Goal: Task Accomplishment & Management: Manage account settings

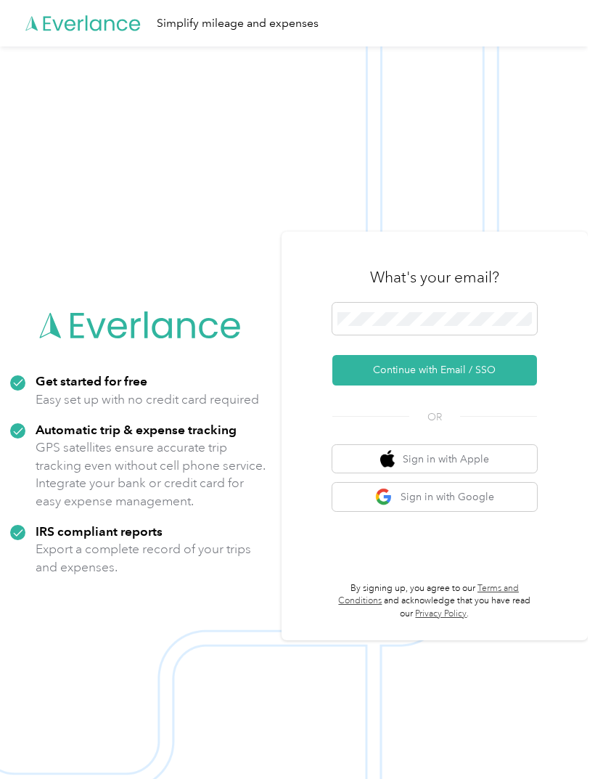
click at [504, 385] on button "Continue with Email / SSO" at bounding box center [435, 370] width 205 height 30
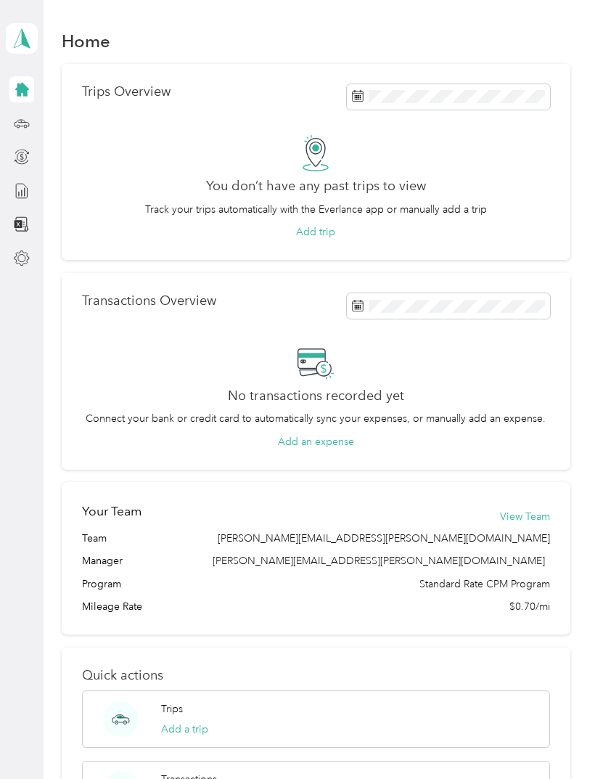
click at [23, 90] on icon at bounding box center [22, 90] width 14 height 14
click at [19, 255] on icon at bounding box center [22, 258] width 16 height 16
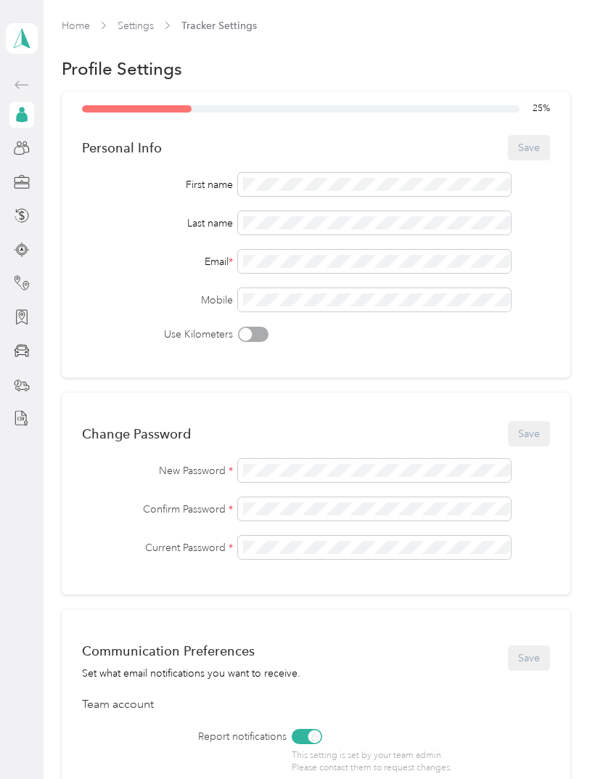
click at [400, 172] on div "25 % Personal Info Save First name Last name Email * Mobile Use Kilometers" at bounding box center [316, 234] width 509 height 286
click at [541, 146] on button "Save" at bounding box center [529, 147] width 42 height 25
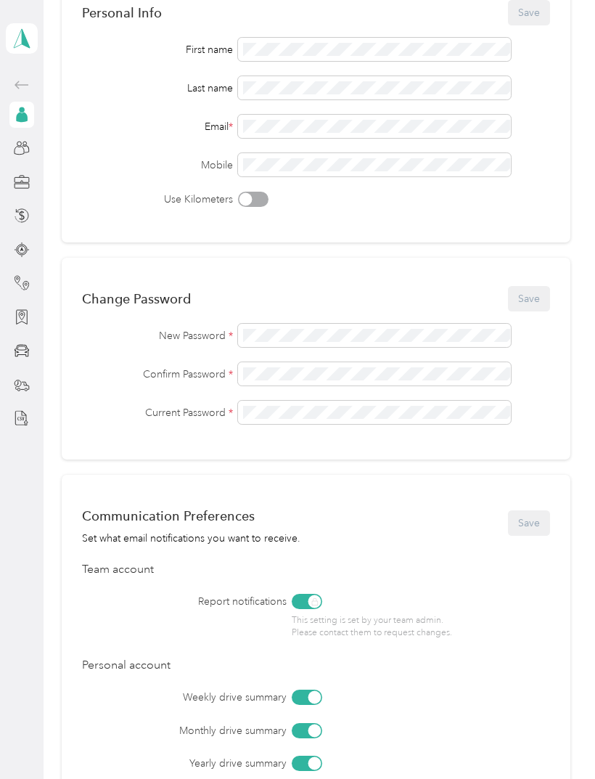
scroll to position [139, 0]
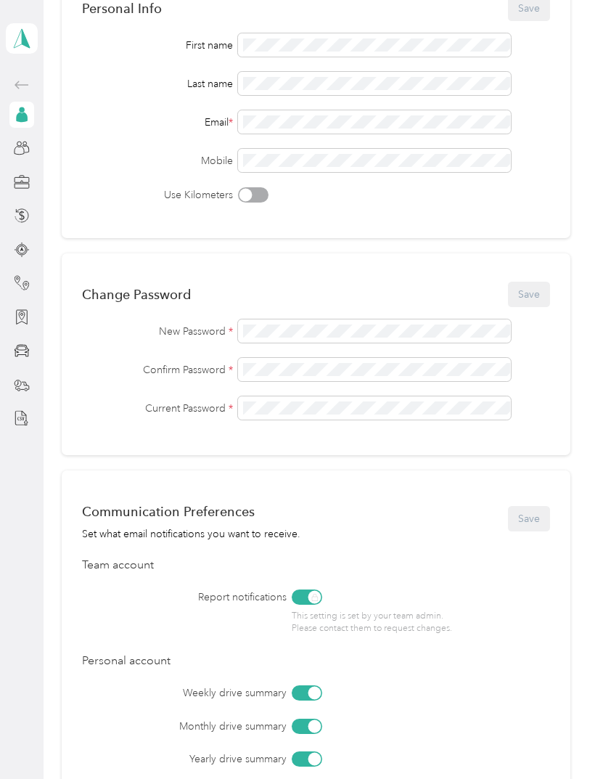
click at [423, 319] on div "Change Password Save New Password * Confirm Password * Current Password *" at bounding box center [316, 354] width 509 height 202
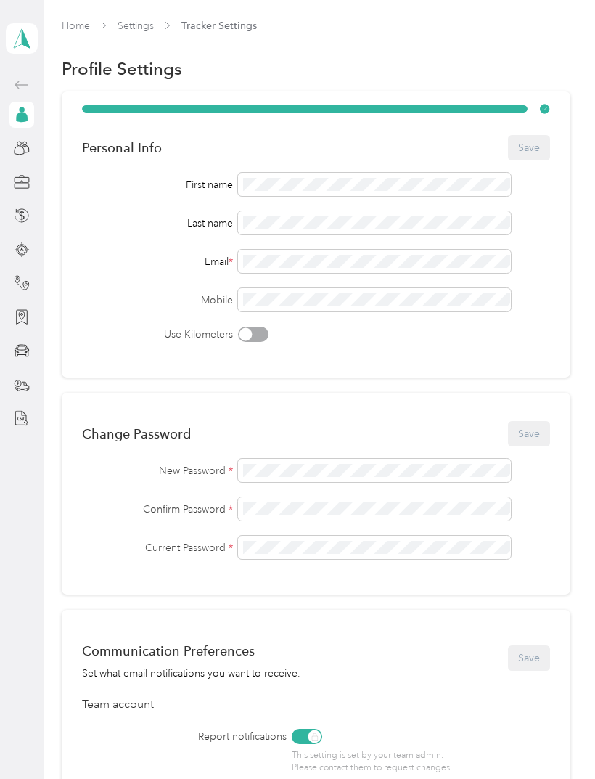
scroll to position [0, 0]
click at [78, 25] on link "Home" at bounding box center [76, 26] width 28 height 12
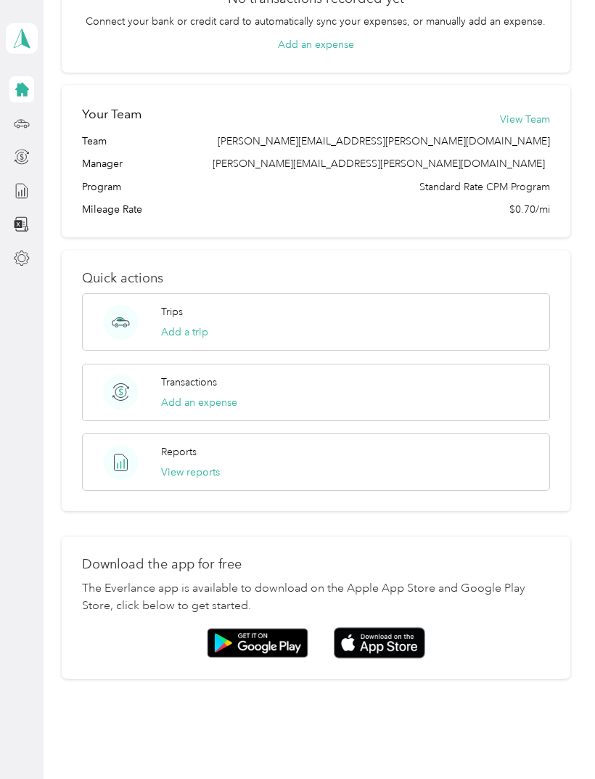
scroll to position [396, 0]
click at [51, 105] on div "Trips" at bounding box center [57, 123] width 42 height 36
click at [14, 115] on icon at bounding box center [22, 123] width 16 height 16
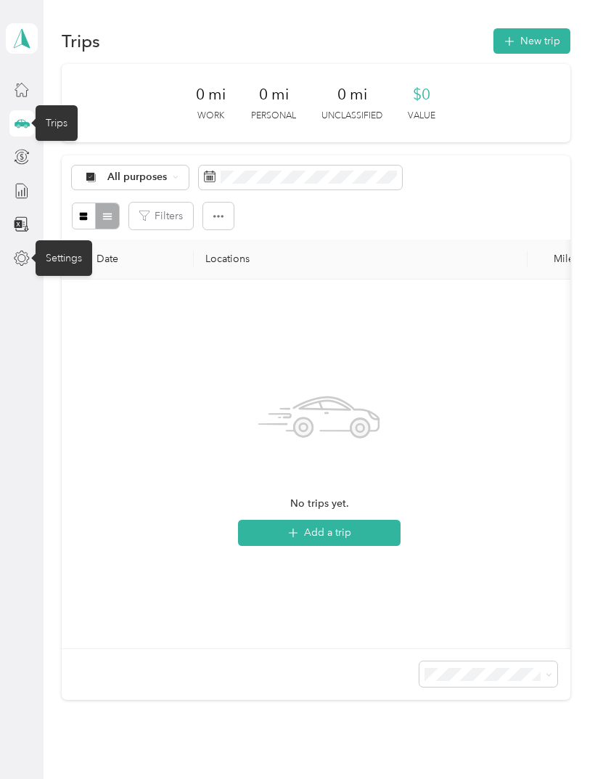
click at [57, 240] on div "Settings" at bounding box center [64, 258] width 57 height 36
click at [15, 250] on icon at bounding box center [22, 258] width 16 height 16
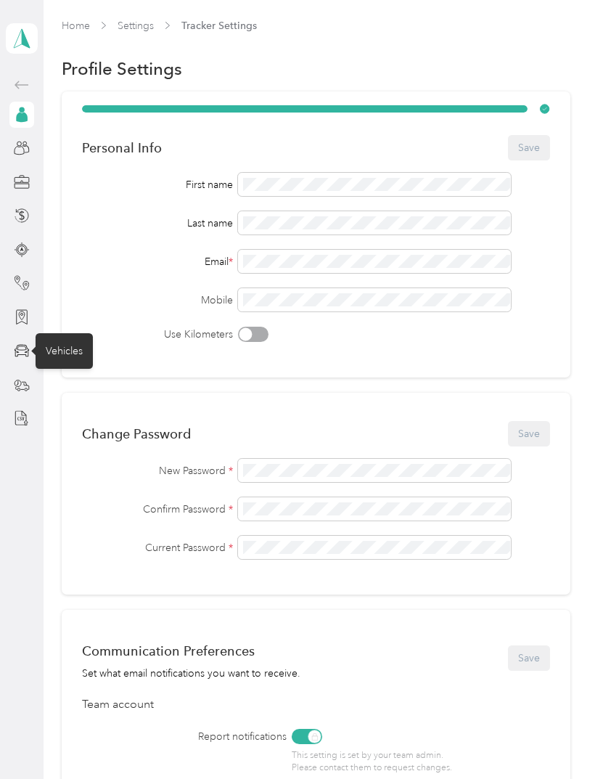
click at [62, 333] on div "Vehicles" at bounding box center [64, 351] width 57 height 36
click at [20, 346] on icon at bounding box center [21, 348] width 9 height 4
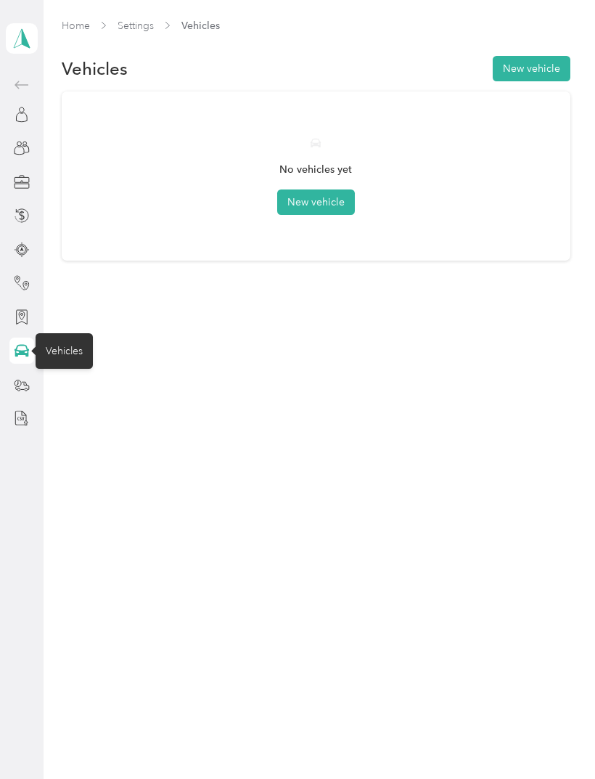
click at [327, 189] on button "New vehicle" at bounding box center [316, 201] width 78 height 25
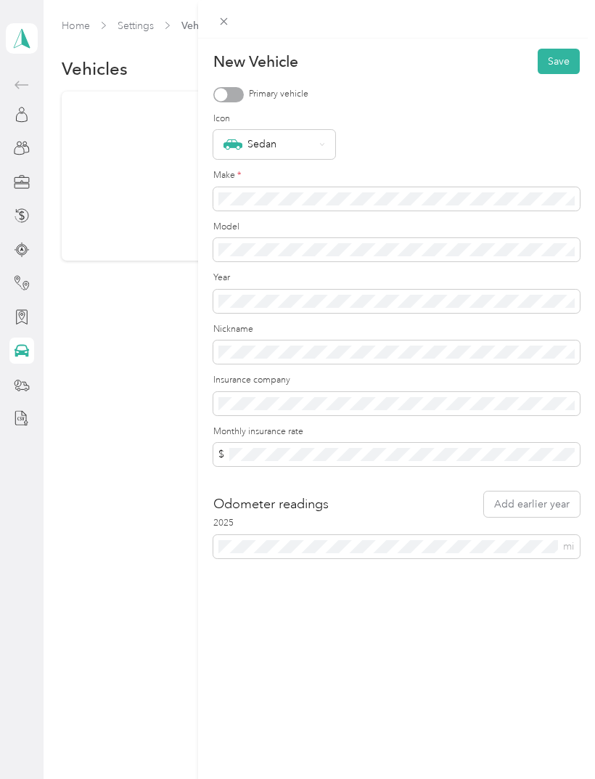
click at [316, 146] on div "Sedan" at bounding box center [274, 144] width 122 height 29
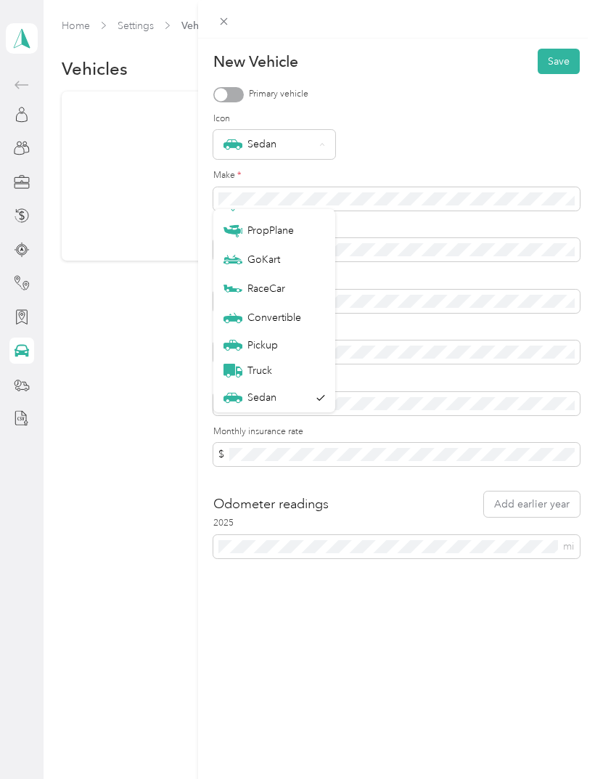
scroll to position [51, 0]
click at [373, 97] on div "Primary vehicle" at bounding box center [396, 94] width 367 height 15
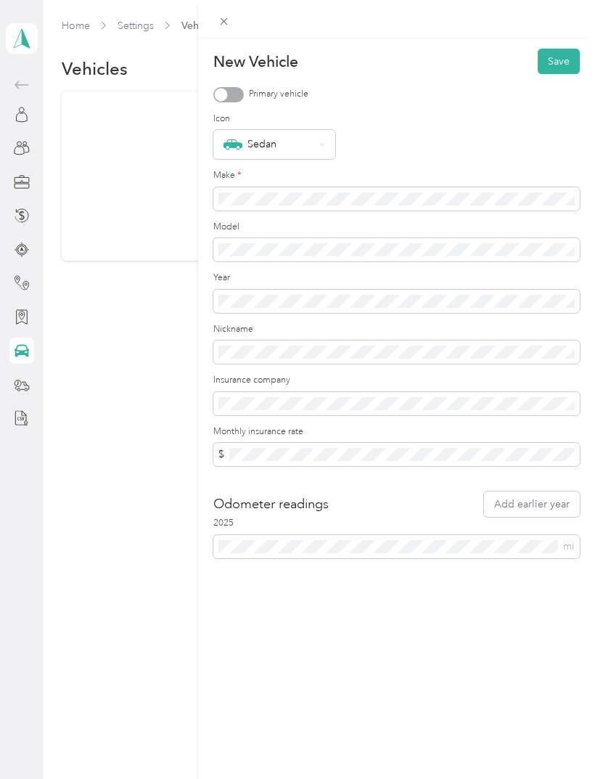
click at [231, 90] on div at bounding box center [228, 94] width 30 height 15
click at [568, 57] on button "Save" at bounding box center [559, 61] width 42 height 25
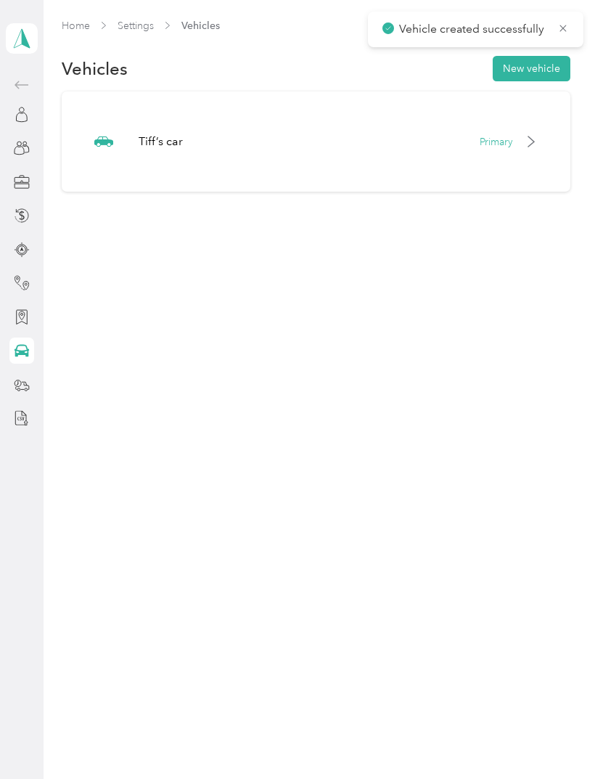
scroll to position [0, 0]
click at [25, 354] on icon at bounding box center [22, 351] width 15 height 12
click at [25, 356] on icon at bounding box center [22, 351] width 16 height 16
click at [28, 356] on icon at bounding box center [22, 351] width 15 height 12
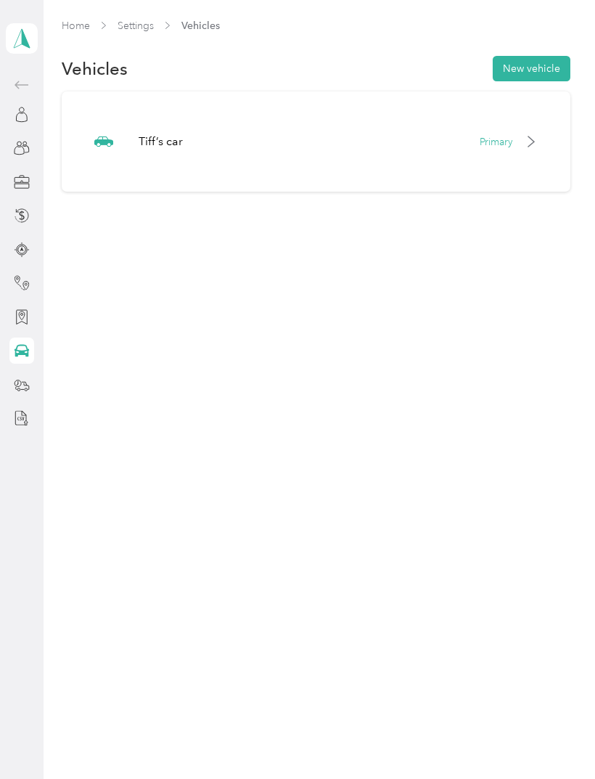
click at [30, 347] on icon at bounding box center [22, 351] width 16 height 16
click at [537, 142] on icon at bounding box center [532, 142] width 12 height 12
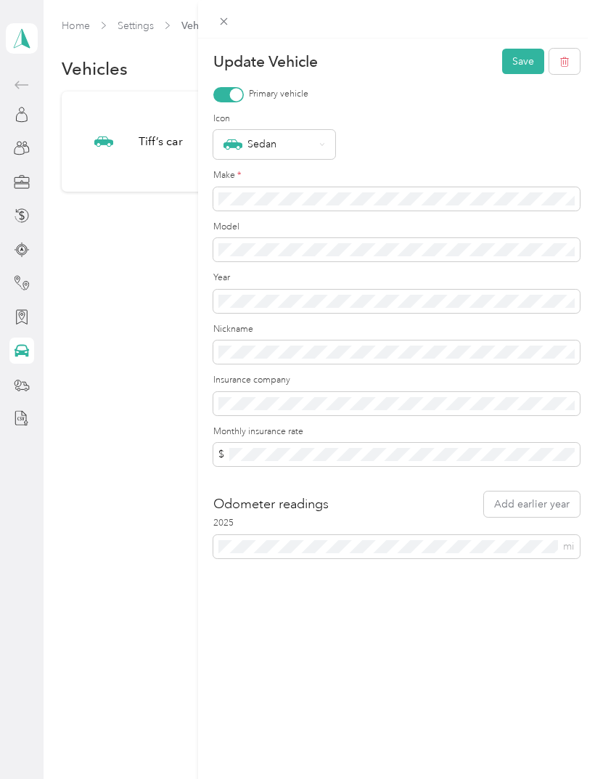
click at [325, 142] on icon at bounding box center [322, 145] width 6 height 6
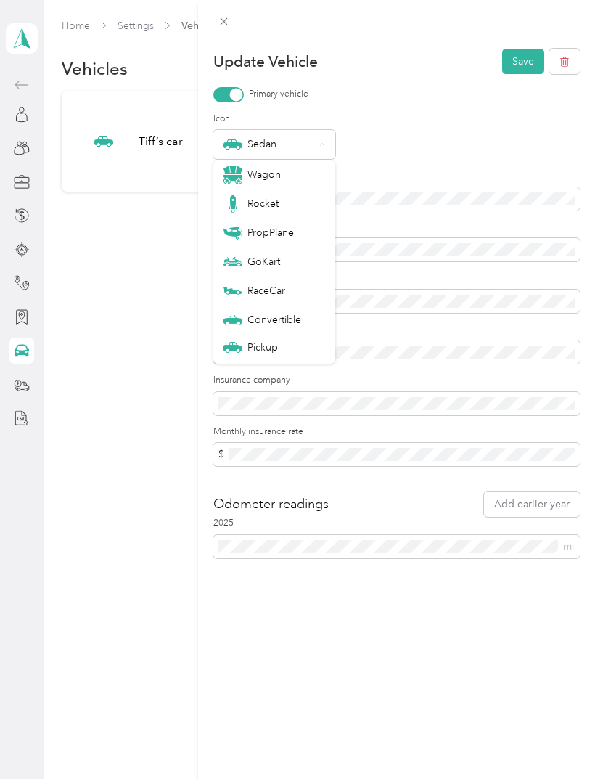
click at [277, 204] on div "Rocket" at bounding box center [275, 204] width 102 height 19
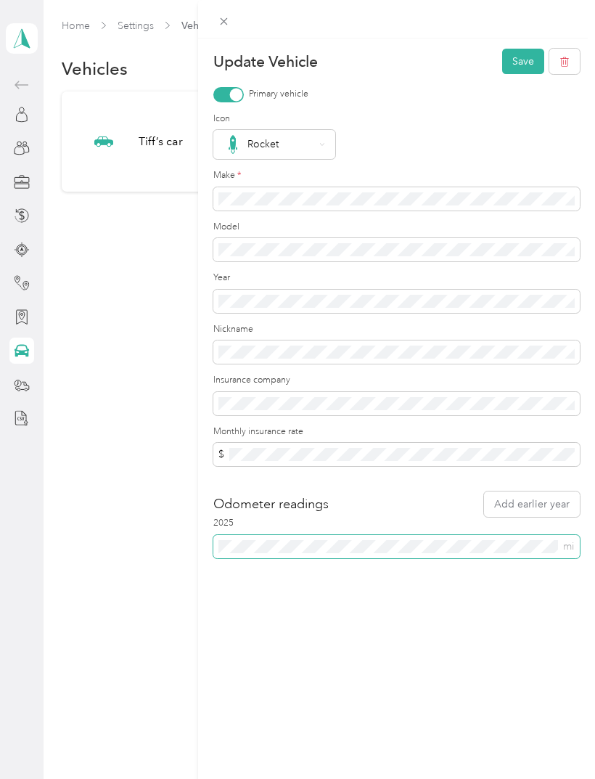
scroll to position [31, 0]
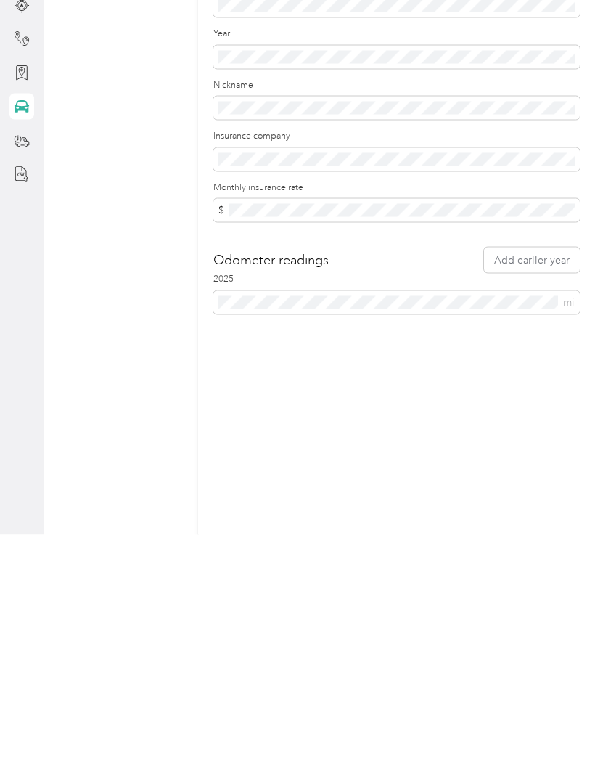
click at [515, 393] on div "Update Vehicle Save Primary vehicle Icon Rocket Make * Model Year Nickname Insu…" at bounding box center [396, 427] width 397 height 779
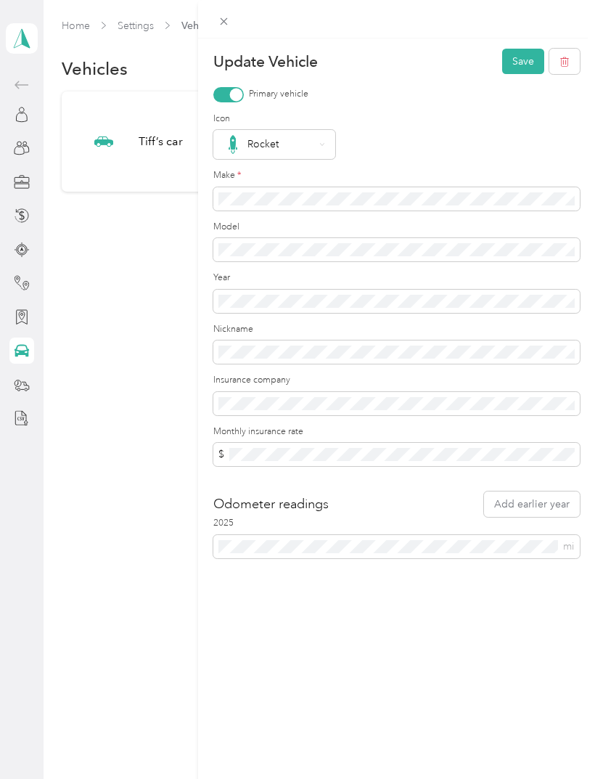
click at [518, 58] on button "Save" at bounding box center [523, 61] width 42 height 25
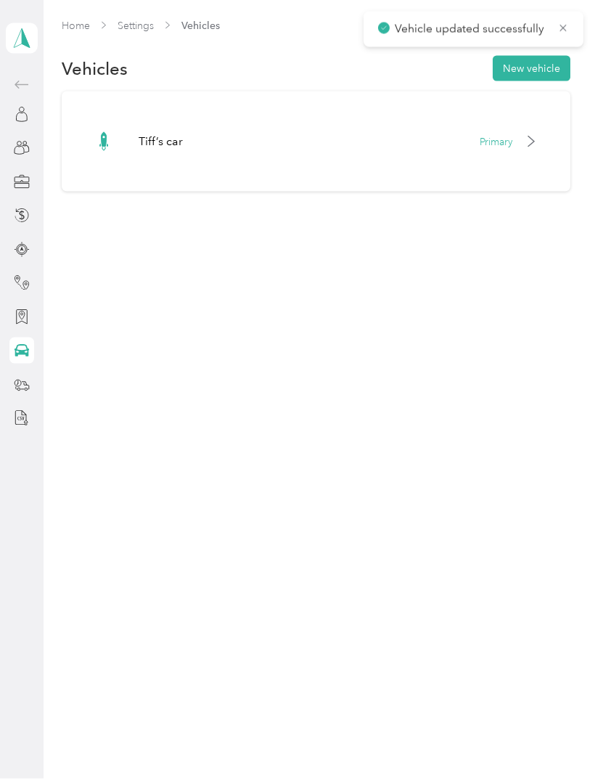
scroll to position [0, 0]
click at [22, 180] on icon at bounding box center [22, 179] width 15 height 5
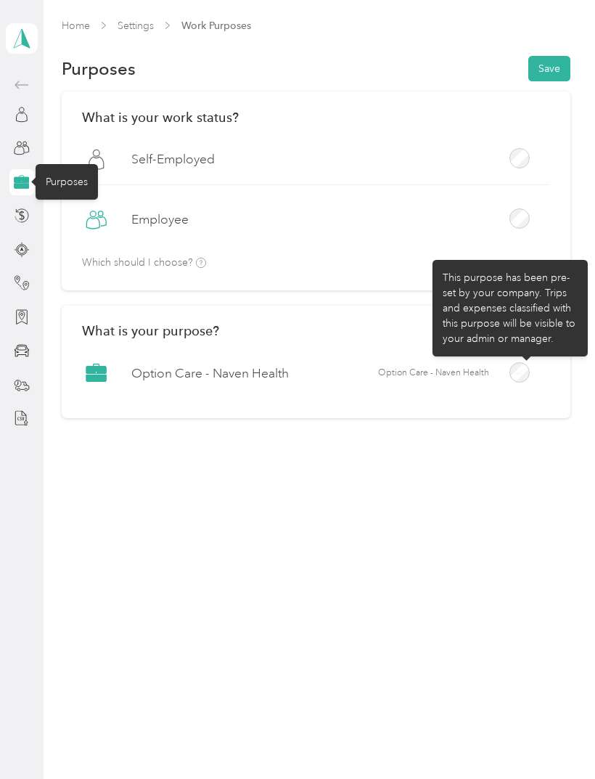
click at [558, 67] on button "Save" at bounding box center [550, 68] width 42 height 25
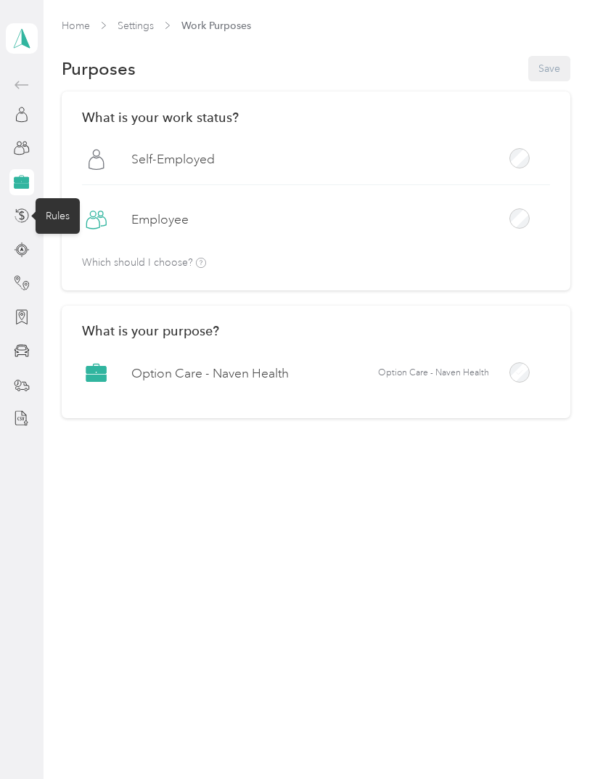
click at [17, 218] on icon at bounding box center [22, 216] width 16 height 16
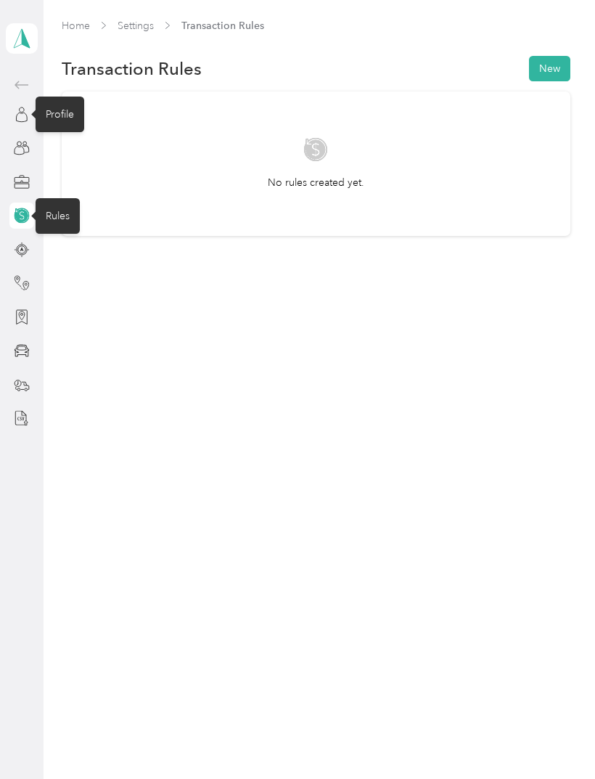
click at [22, 114] on icon at bounding box center [22, 115] width 16 height 16
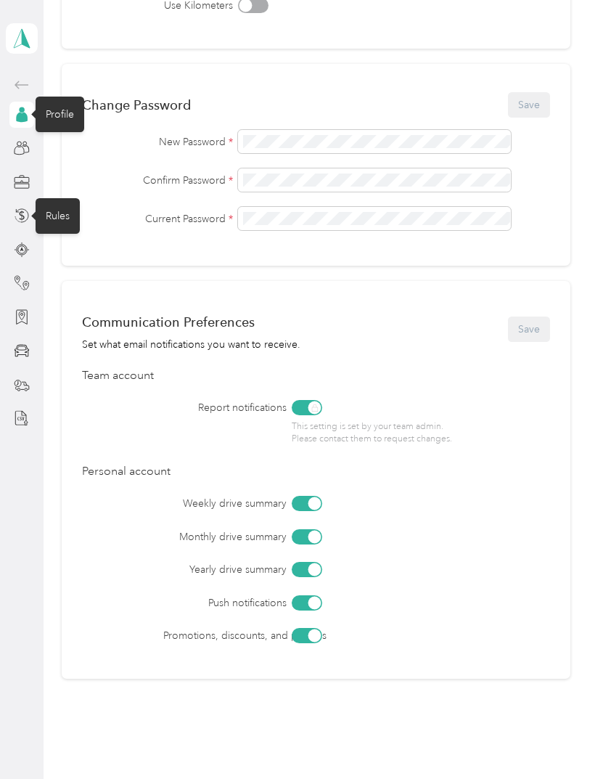
scroll to position [327, 0]
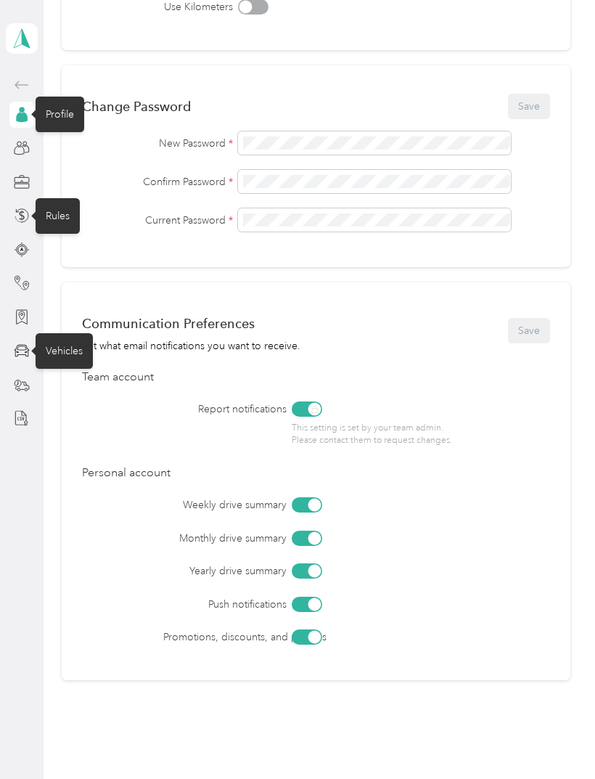
click at [19, 348] on icon at bounding box center [22, 351] width 16 height 16
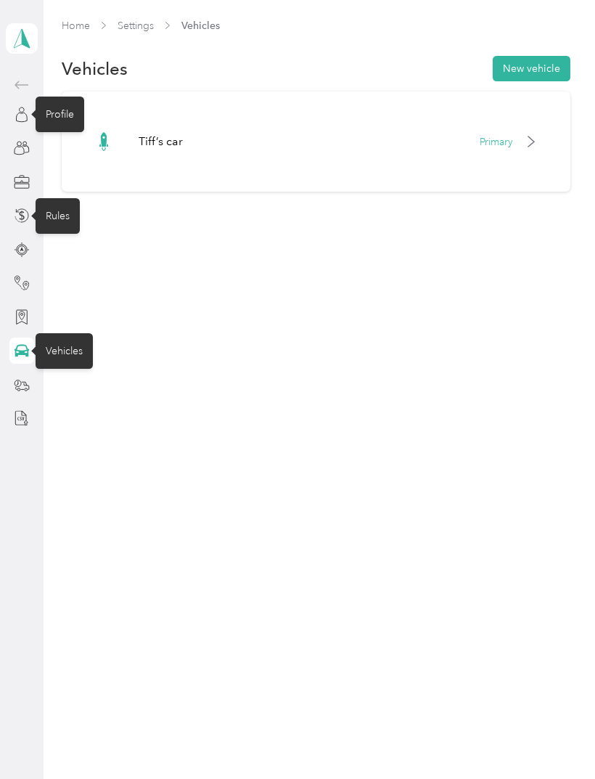
click at [528, 144] on div "Primary" at bounding box center [509, 141] width 58 height 15
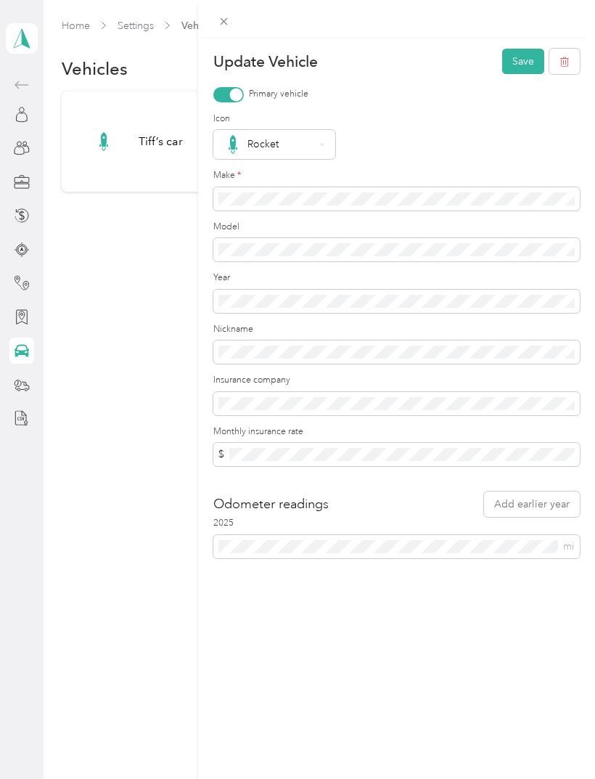
click at [28, 87] on div "Update Vehicle Save Primary vehicle Icon Rocket Make * Model Year Nickname Insu…" at bounding box center [297, 389] width 595 height 779
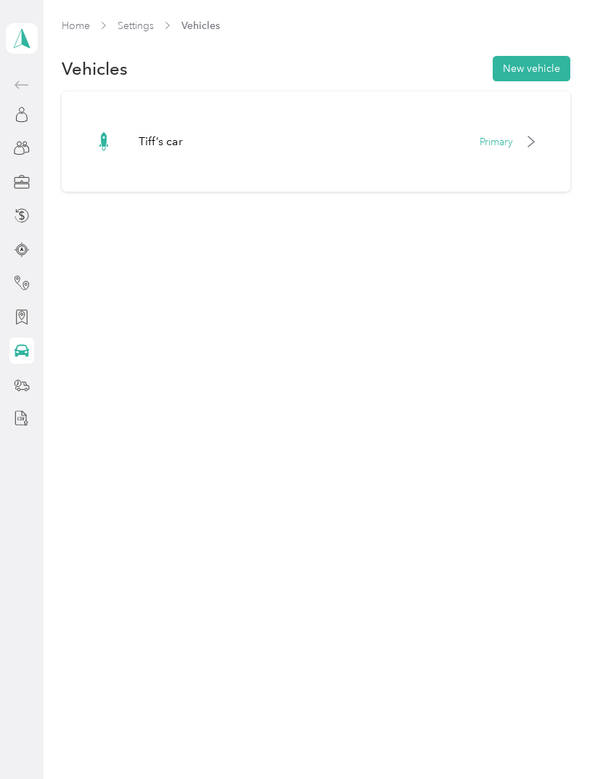
click at [85, 24] on link "Home" at bounding box center [76, 26] width 28 height 12
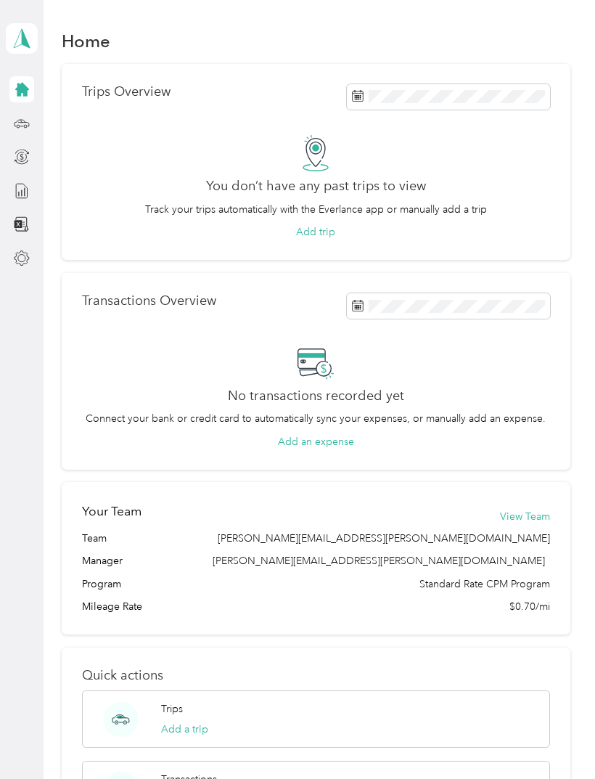
click at [25, 86] on icon at bounding box center [22, 90] width 14 height 14
click at [30, 41] on icon at bounding box center [22, 38] width 22 height 20
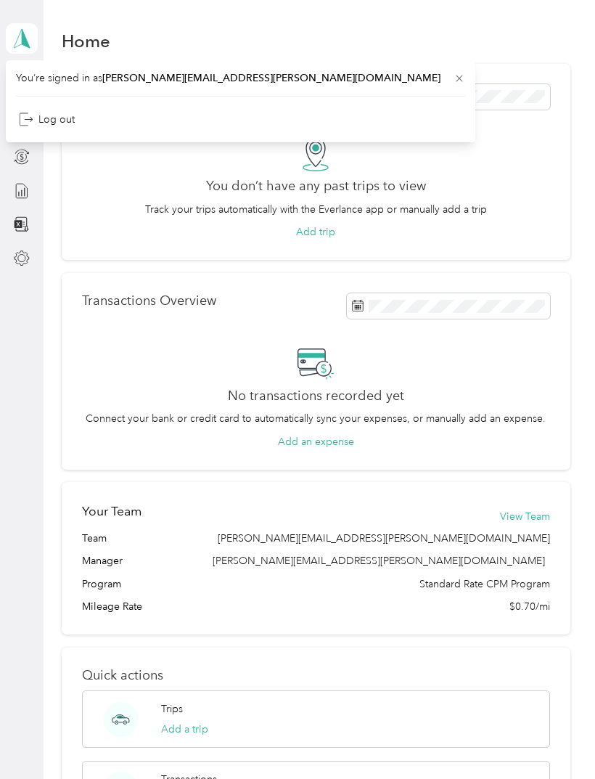
click at [290, 211] on p "Track your trips automatically with the Everlance app or manually add a trip" at bounding box center [316, 209] width 342 height 15
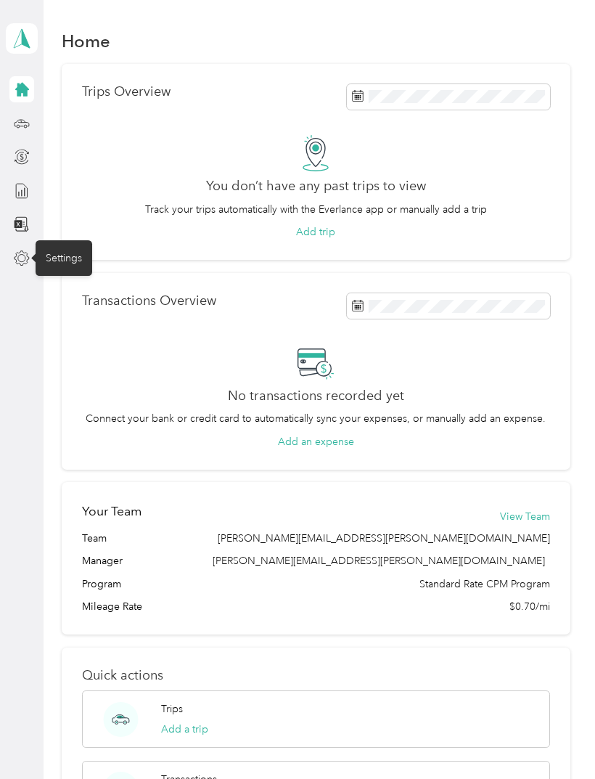
click at [24, 261] on icon at bounding box center [22, 258] width 16 height 16
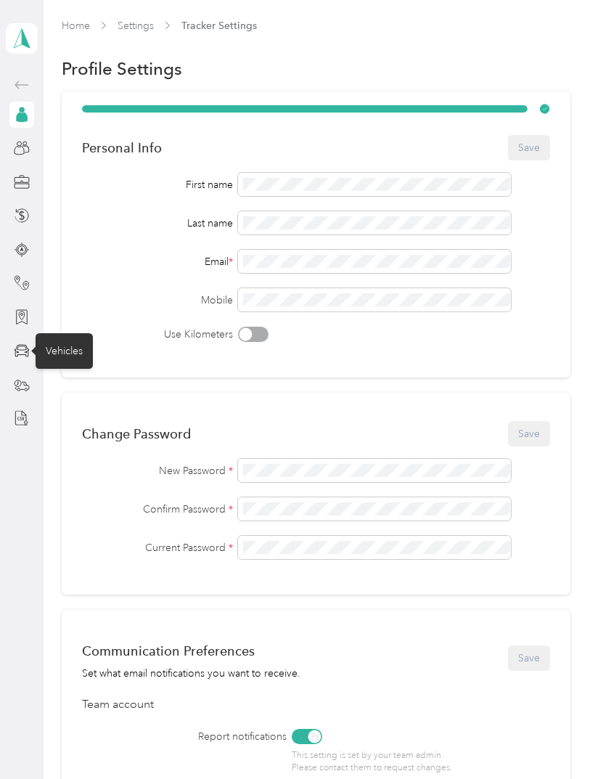
click at [24, 351] on icon at bounding box center [22, 351] width 16 height 16
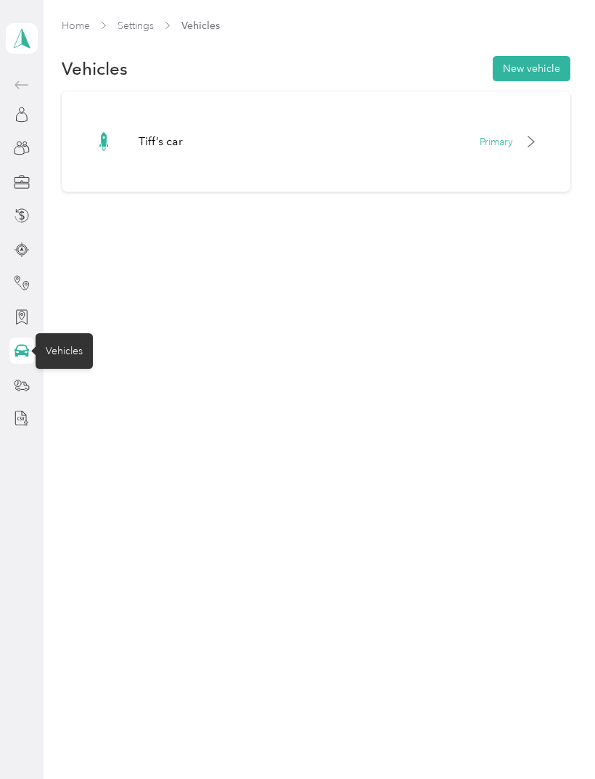
click at [536, 143] on icon at bounding box center [532, 142] width 12 height 12
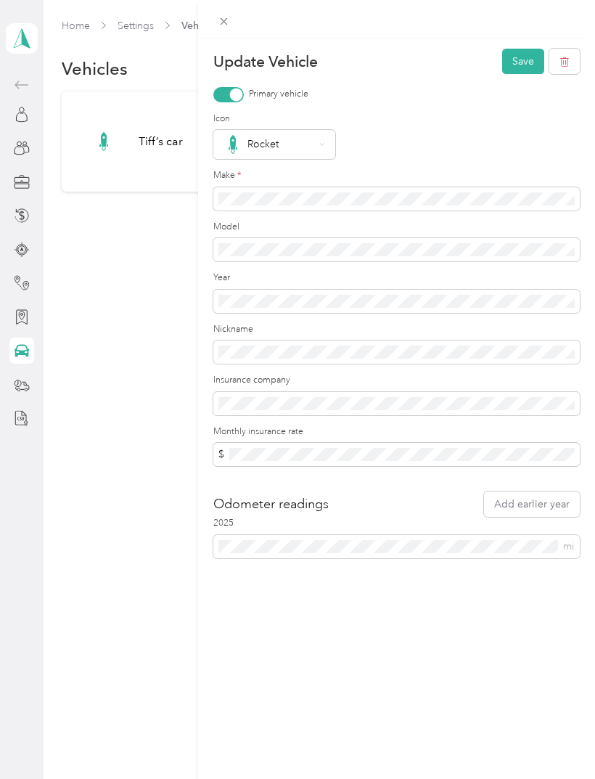
click at [20, 316] on div "Update Vehicle Save Primary vehicle Icon Rocket Make * Model Year Nickname Insu…" at bounding box center [297, 389] width 595 height 779
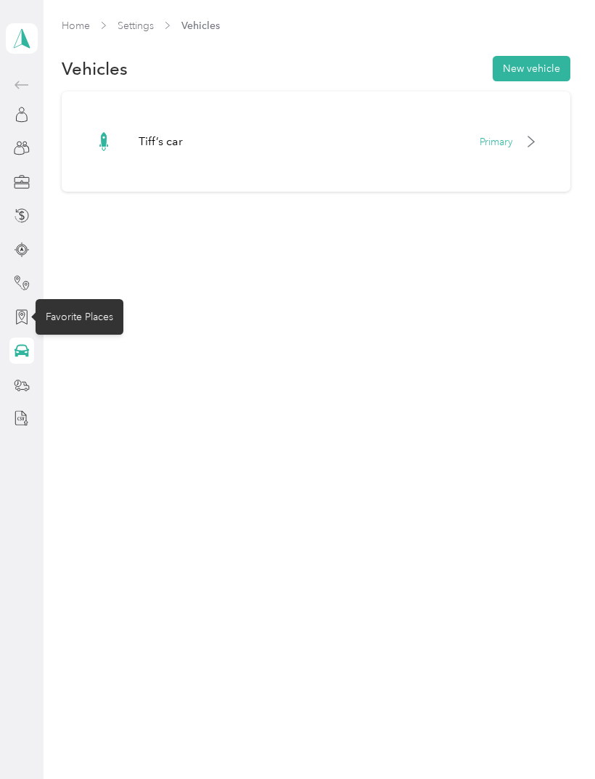
click at [20, 313] on icon at bounding box center [22, 317] width 16 height 16
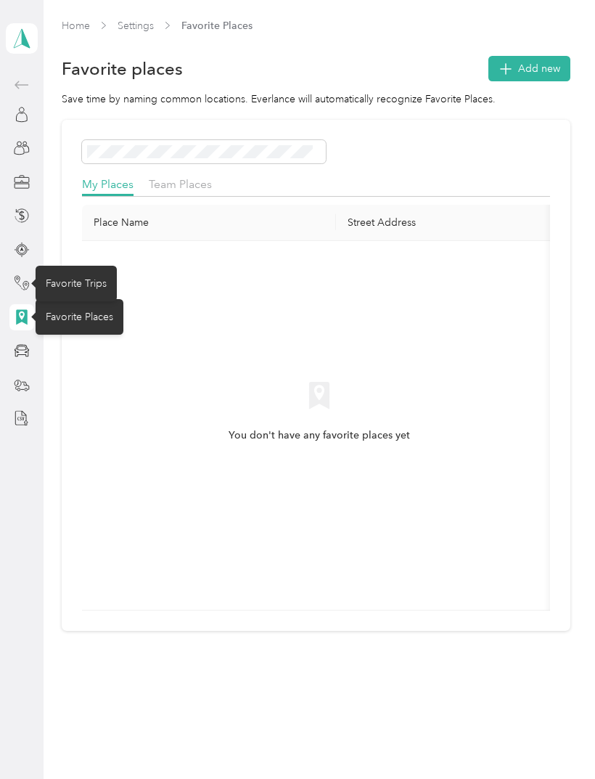
click at [17, 276] on icon at bounding box center [17, 279] width 5 height 7
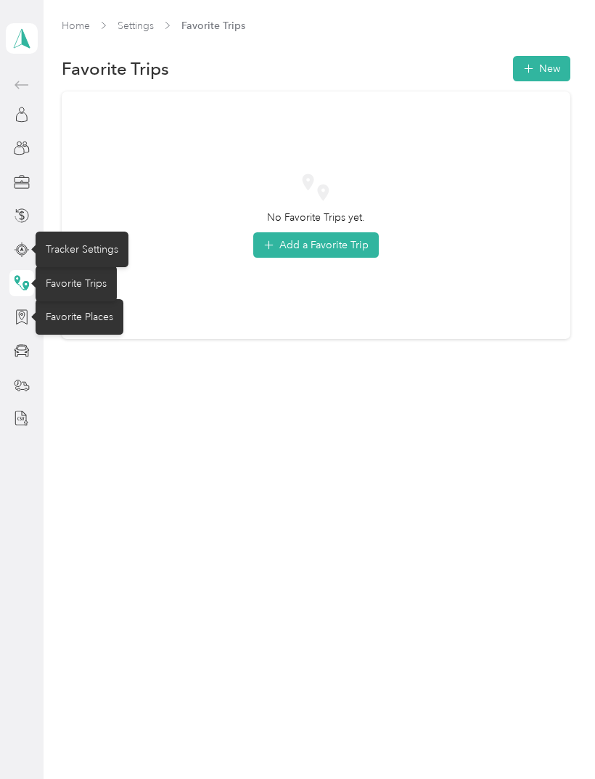
click at [20, 248] on icon at bounding box center [22, 250] width 16 height 16
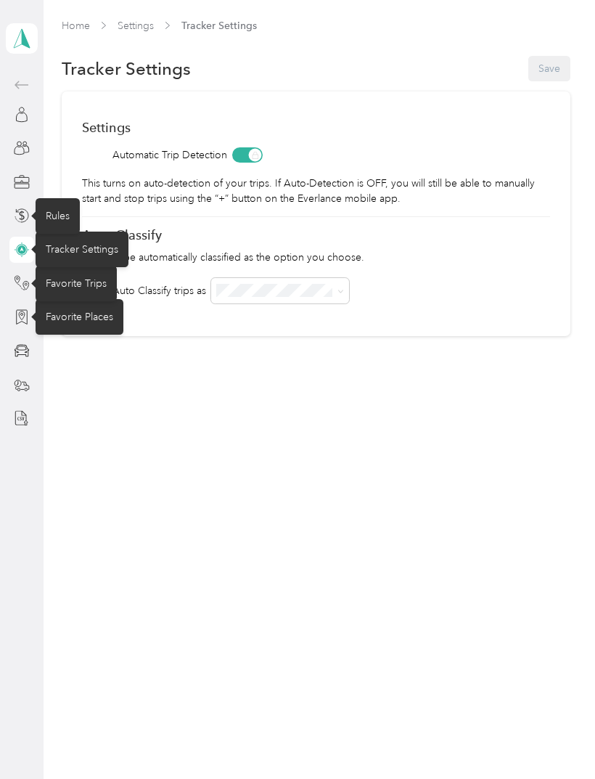
click at [21, 214] on icon at bounding box center [22, 216] width 16 height 16
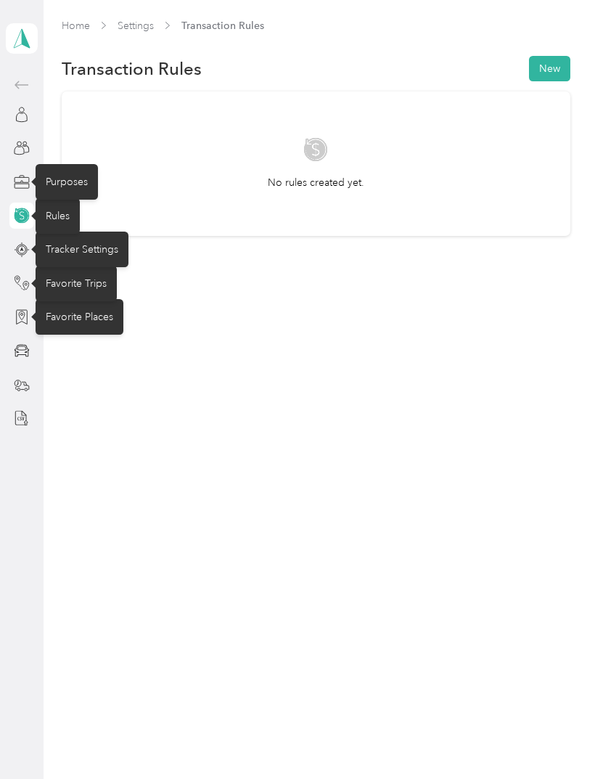
click at [20, 183] on icon at bounding box center [22, 182] width 16 height 16
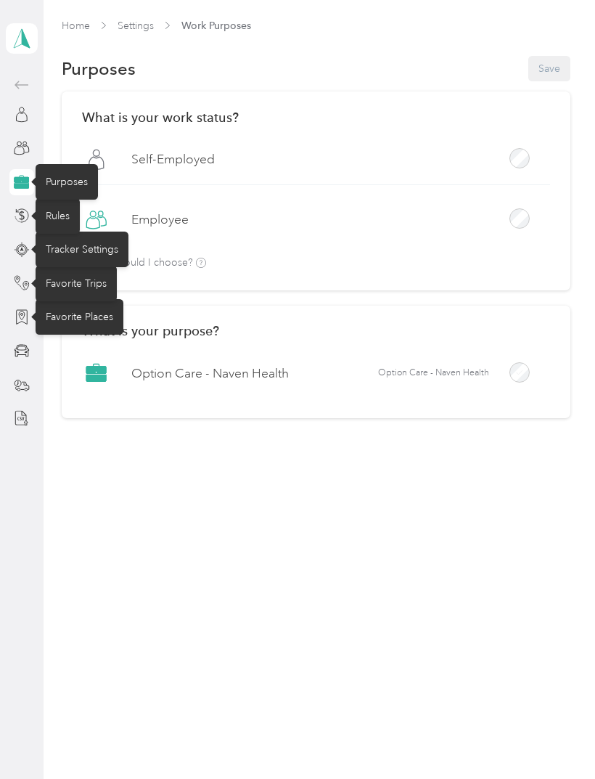
click at [10, 153] on div at bounding box center [21, 148] width 25 height 26
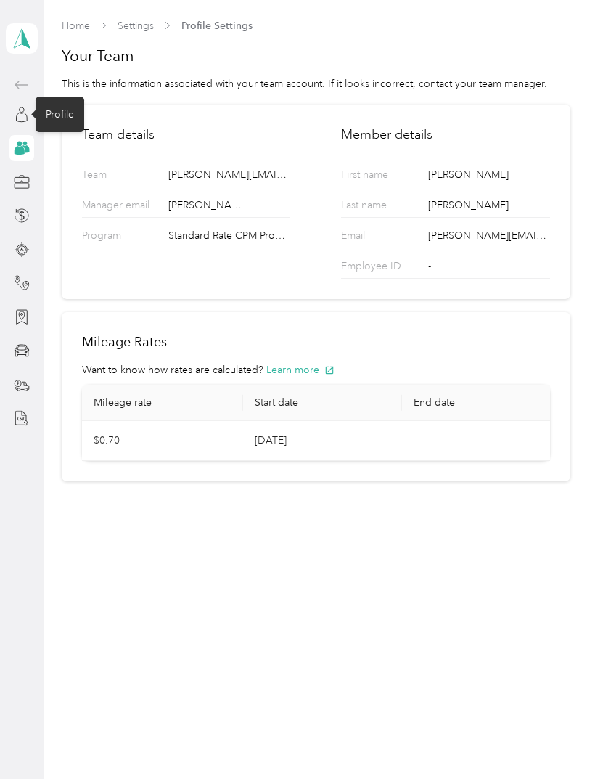
click at [22, 111] on icon at bounding box center [22, 115] width 16 height 16
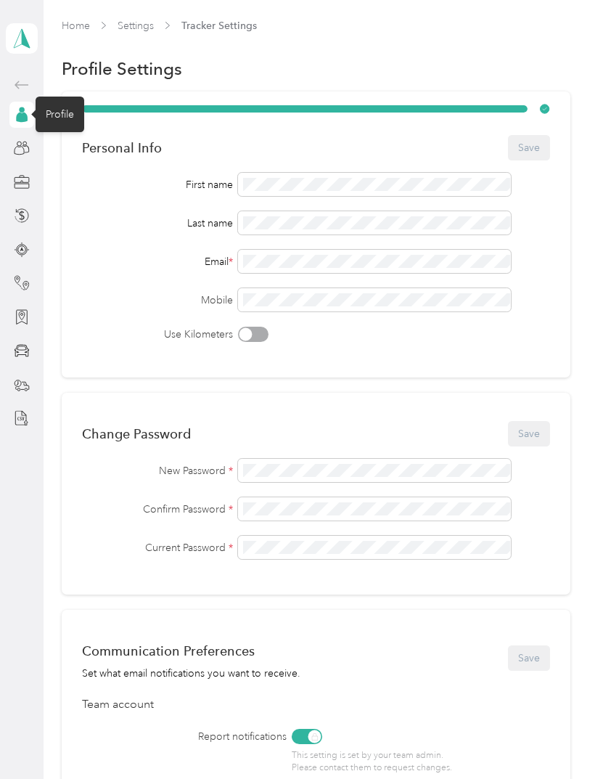
click at [20, 40] on icon at bounding box center [22, 38] width 22 height 20
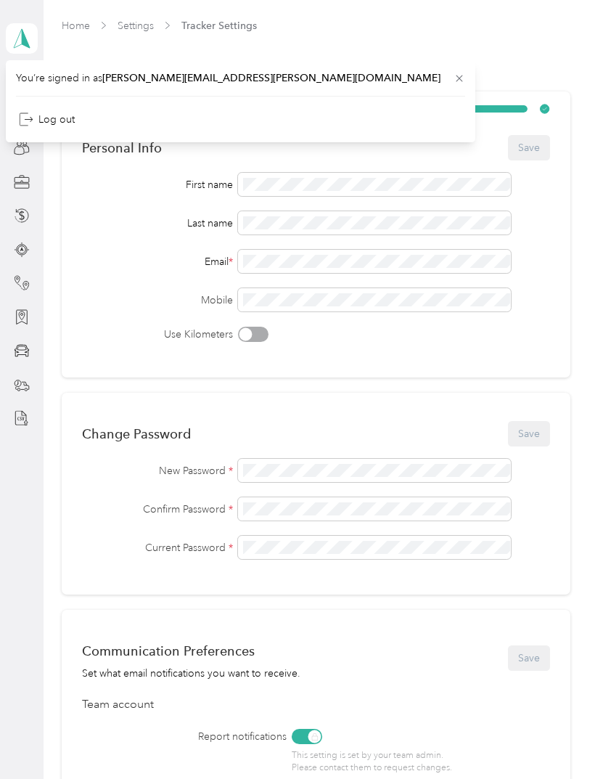
click at [46, 78] on span "You’re signed in as tiffany.gonzales@navenhealth.com" at bounding box center [240, 77] width 449 height 15
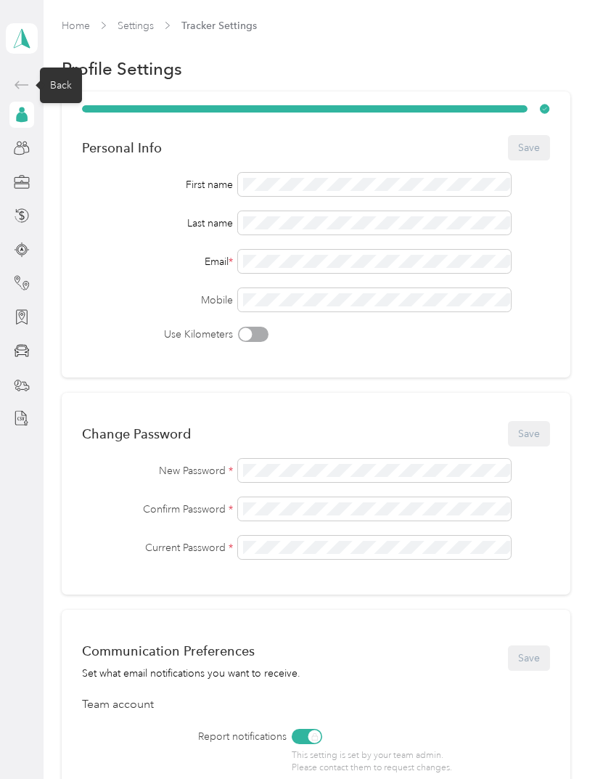
click at [56, 84] on div "Back" at bounding box center [61, 86] width 42 height 36
click at [20, 114] on icon at bounding box center [22, 117] width 12 height 10
click at [68, 28] on link "Home" at bounding box center [76, 26] width 28 height 12
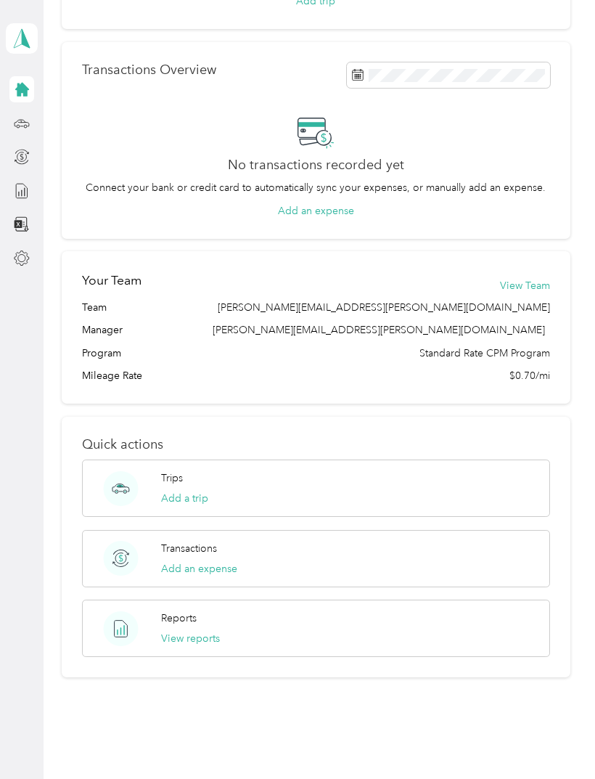
scroll to position [230, 0]
click at [190, 642] on button "View reports" at bounding box center [190, 639] width 59 height 15
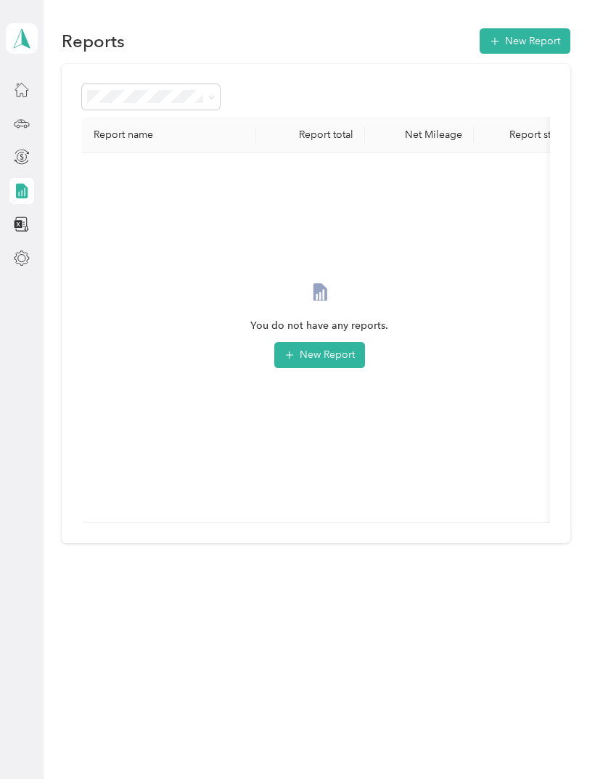
click at [329, 355] on button "New Report" at bounding box center [319, 355] width 91 height 26
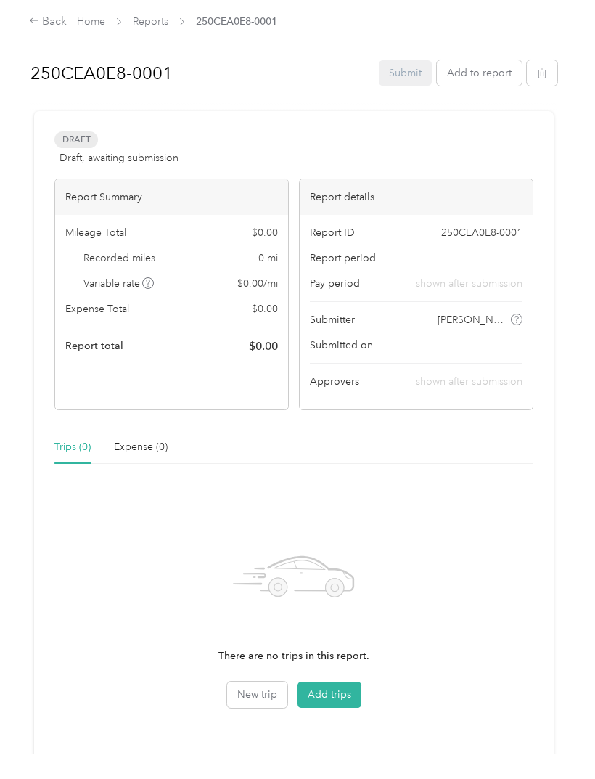
click at [486, 73] on button "Add to report" at bounding box center [479, 72] width 85 height 25
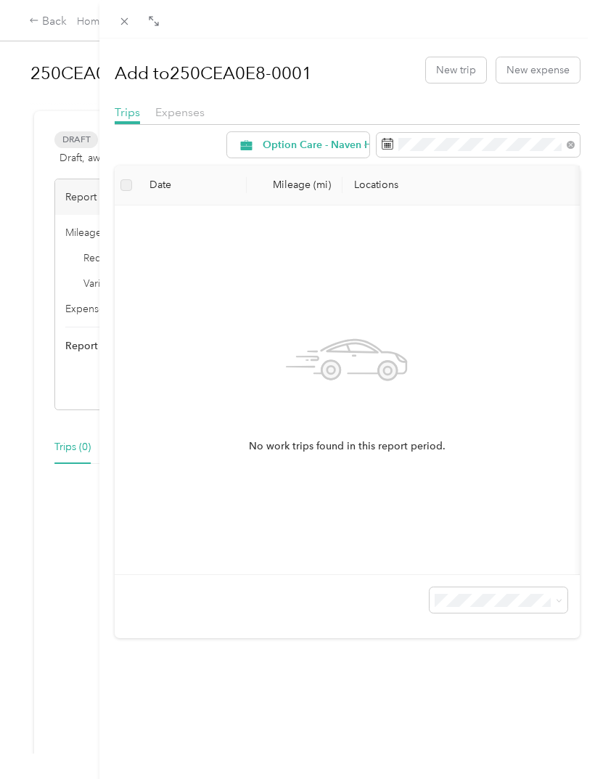
click at [183, 111] on span "Expenses" at bounding box center [179, 112] width 49 height 14
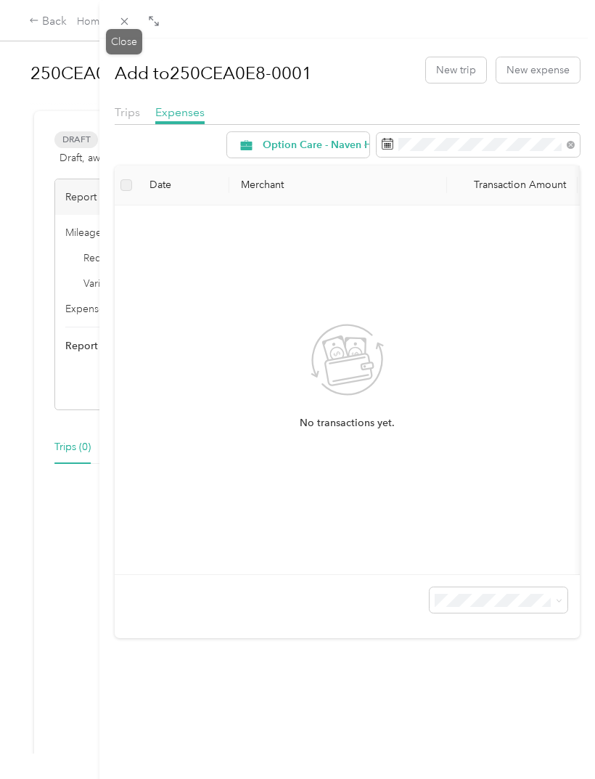
click at [128, 26] on icon at bounding box center [124, 21] width 12 height 12
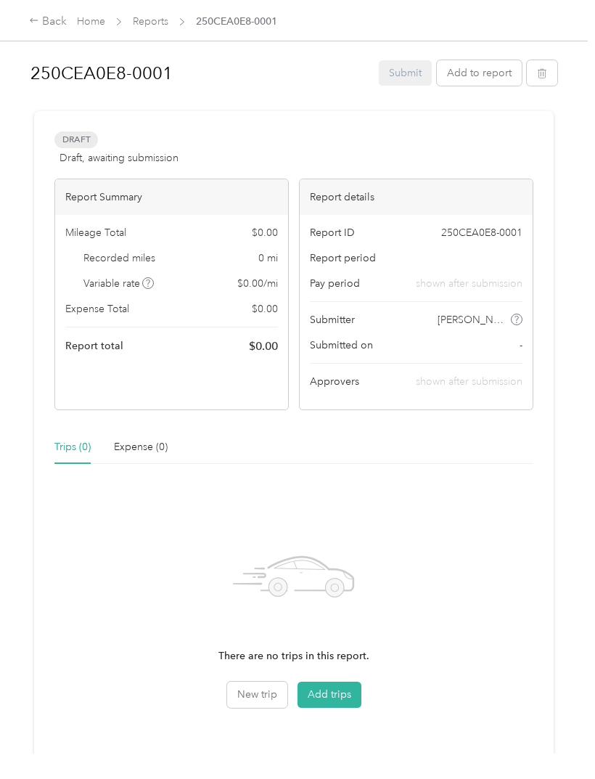
click at [556, 71] on button "button" at bounding box center [542, 72] width 30 height 25
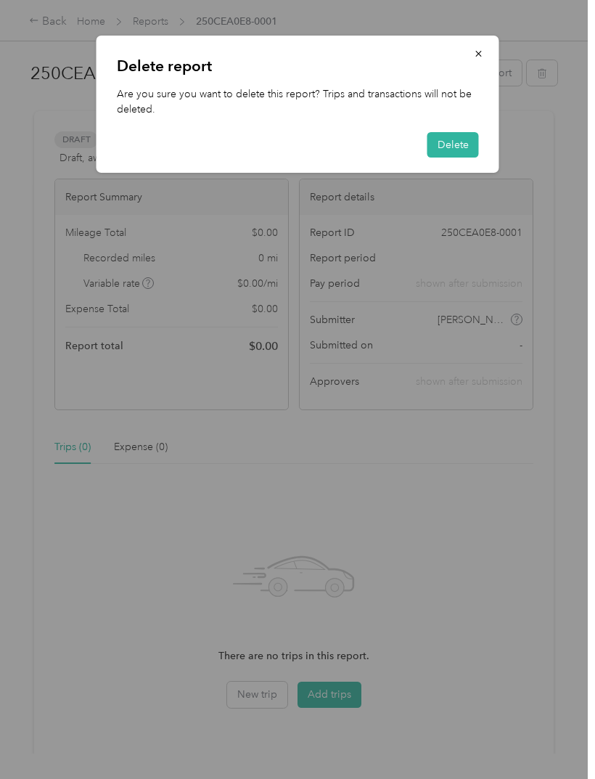
click at [460, 149] on button "Delete" at bounding box center [454, 144] width 52 height 25
